Goal: Contribute content

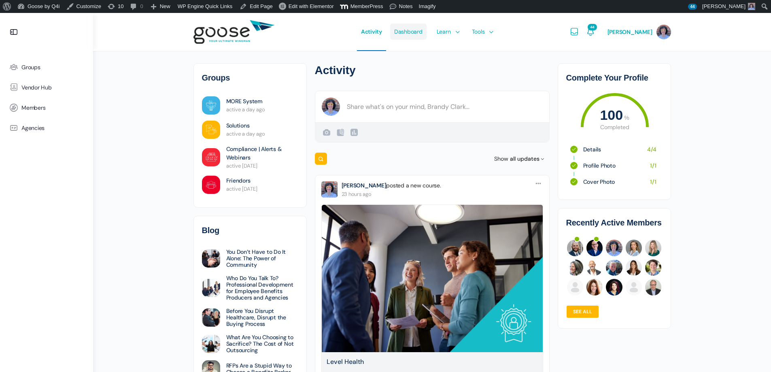
click at [418, 22] on span "Dashboard" at bounding box center [408, 32] width 28 height 38
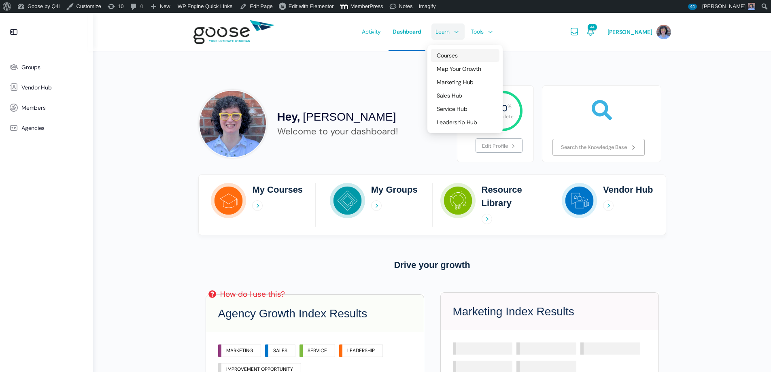
click at [454, 56] on span "Courses" at bounding box center [447, 55] width 21 height 7
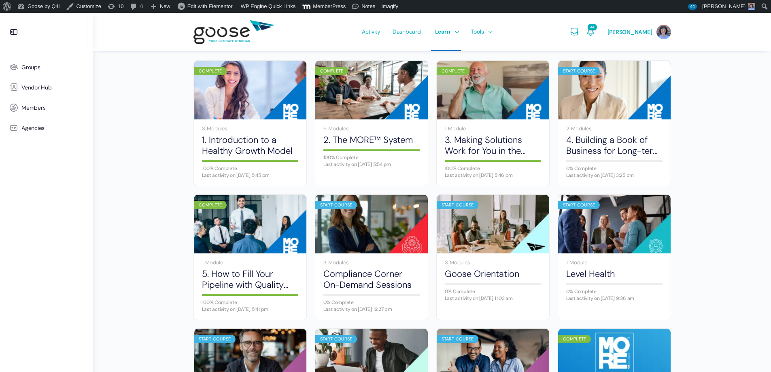
scroll to position [484, 0]
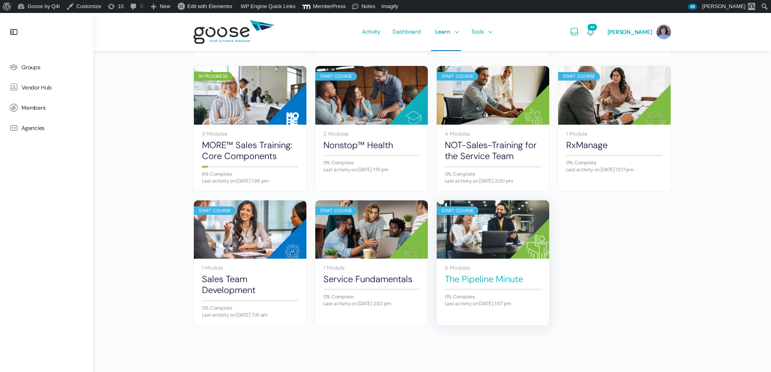
click at [496, 275] on link "The Pipeline Minute" at bounding box center [493, 279] width 96 height 11
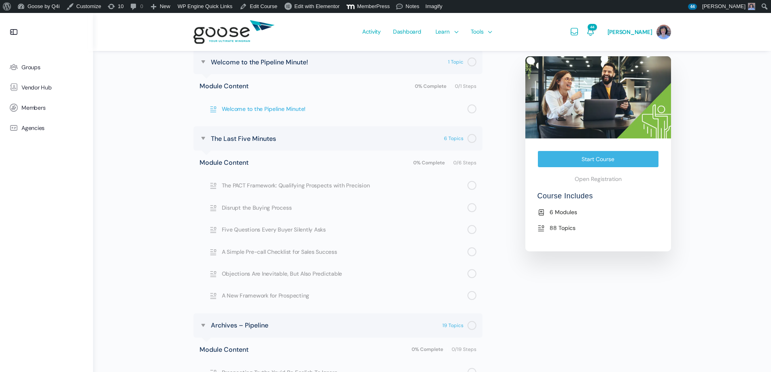
scroll to position [283, 0]
click at [264, 6] on link "Edit Course" at bounding box center [258, 6] width 44 height 13
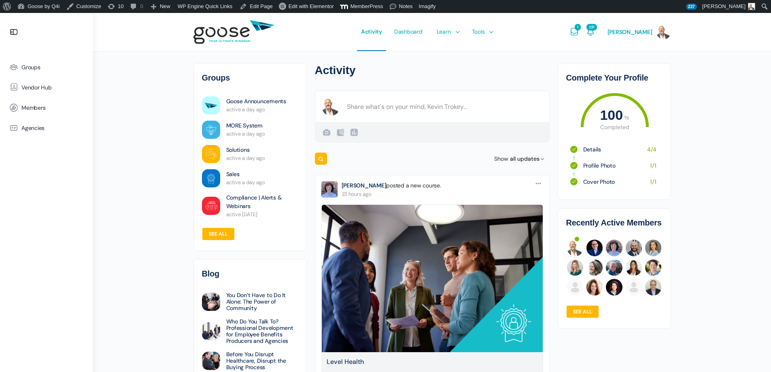
click at [388, 106] on form "Create a post Kevin Trokey Public Public Visible to anyone, on or off this site…" at bounding box center [432, 117] width 235 height 52
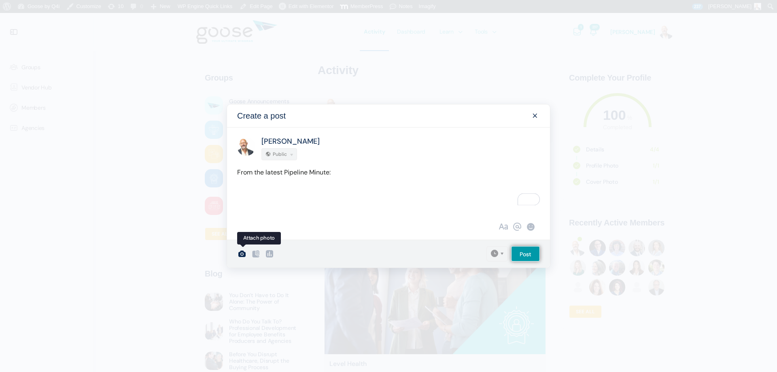
click at [241, 252] on icon at bounding box center [242, 254] width 10 height 10
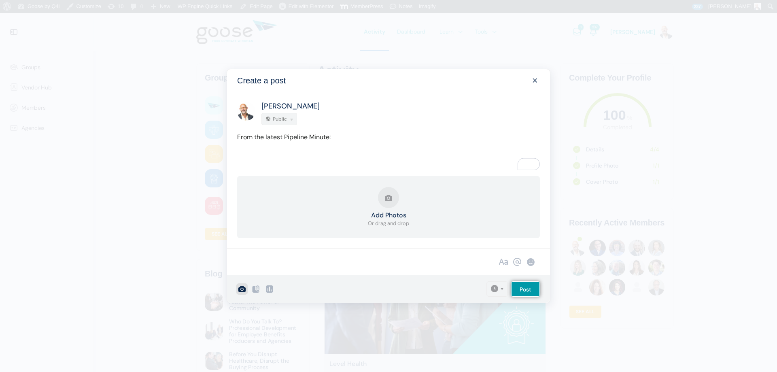
click at [407, 210] on button "Add Photos Or drag and drop" at bounding box center [388, 207] width 41 height 40
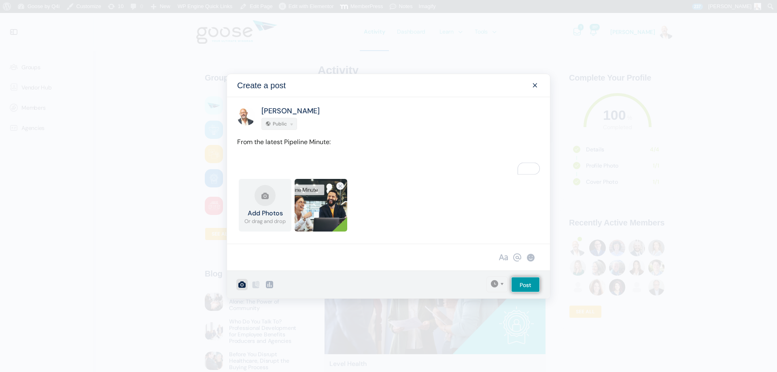
click at [302, 157] on p "To enrich screen reader interactions, please activate Accessibility in Grammarl…" at bounding box center [388, 158] width 303 height 11
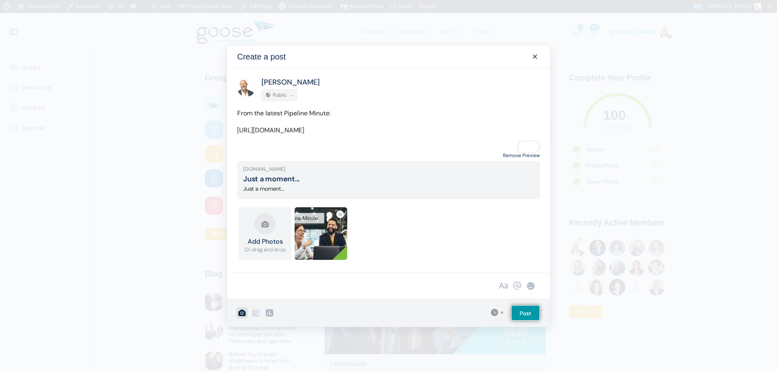
click at [505, 160] on link "Remove Preview" at bounding box center [521, 155] width 37 height 11
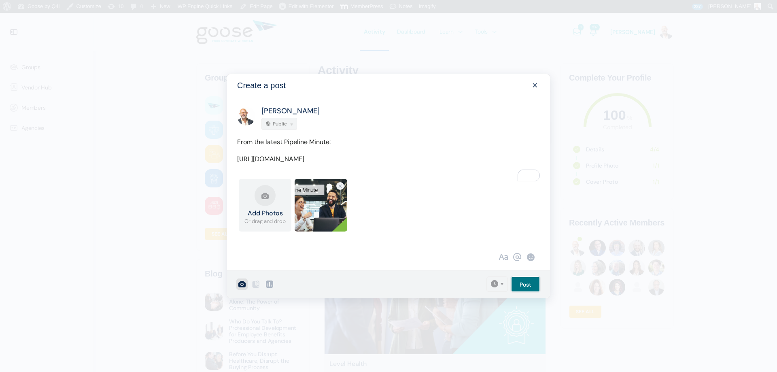
click at [519, 289] on input "Post" at bounding box center [525, 283] width 29 height 15
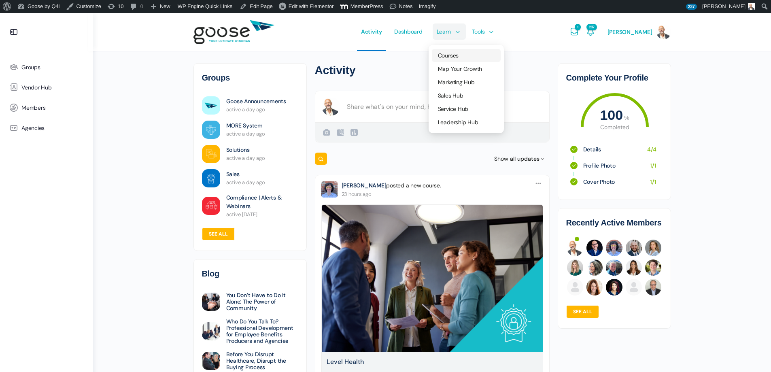
click at [456, 54] on span "Courses" at bounding box center [448, 55] width 21 height 7
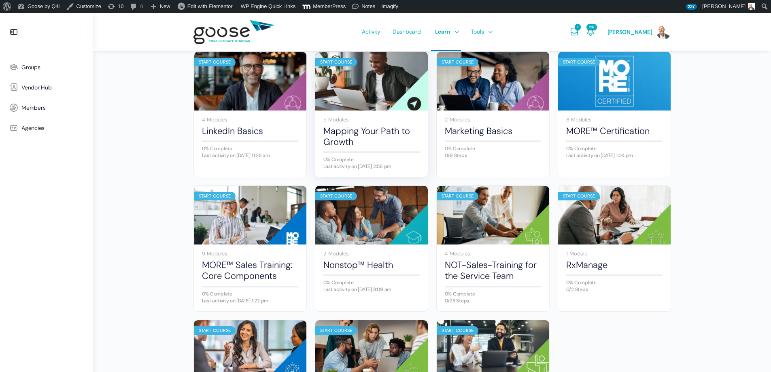
scroll to position [405, 0]
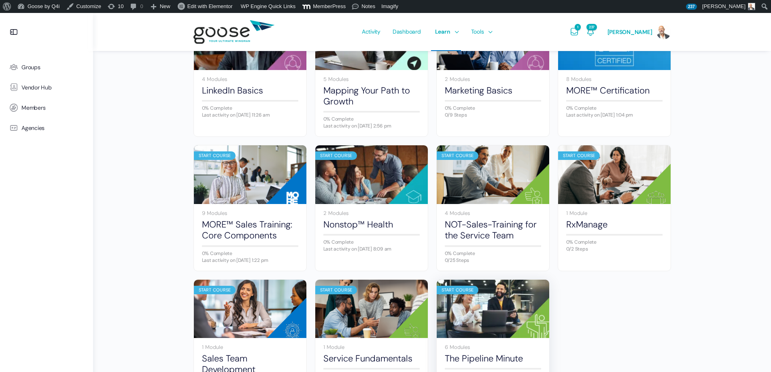
click at [492, 299] on img at bounding box center [493, 308] width 112 height 75
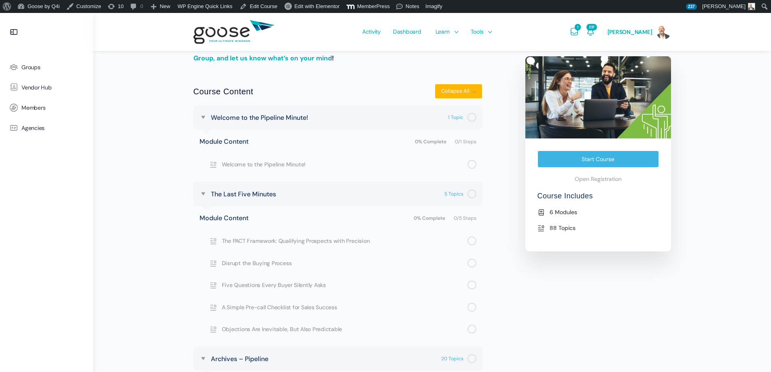
scroll to position [81, 0]
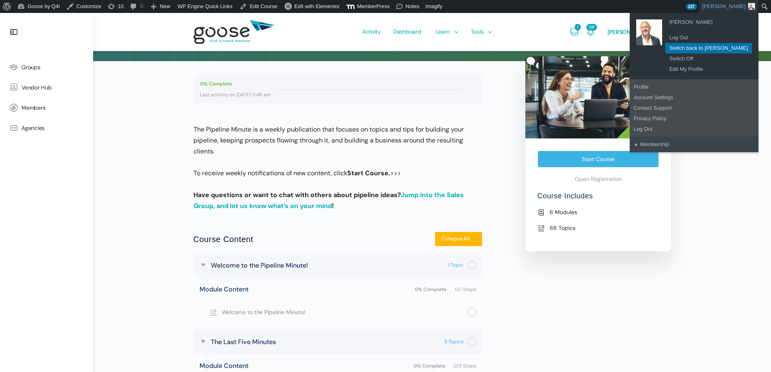
click at [727, 43] on link "Switch back to [PERSON_NAME]" at bounding box center [708, 48] width 87 height 11
